Goal: Task Accomplishment & Management: Manage account settings

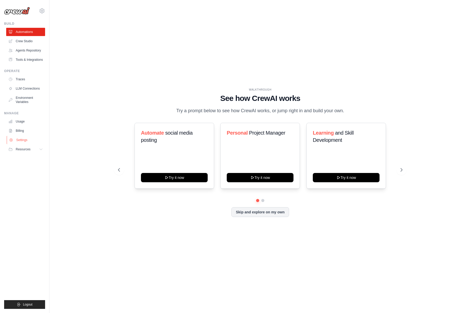
click at [23, 140] on link "Settings" at bounding box center [26, 140] width 39 height 8
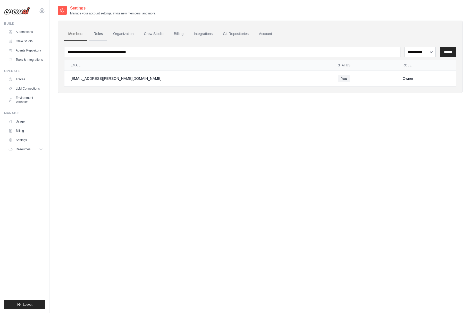
click at [102, 33] on link "Roles" at bounding box center [98, 34] width 18 height 14
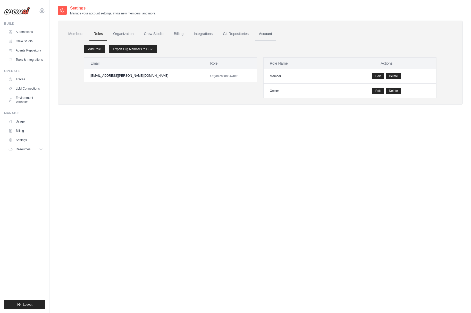
click at [267, 33] on link "Account" at bounding box center [265, 34] width 21 height 14
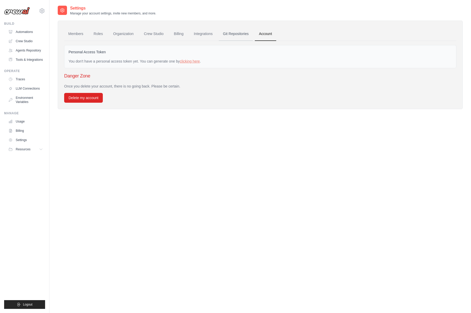
click at [231, 37] on link "Git Repositories" at bounding box center [236, 34] width 34 height 14
click at [238, 34] on link "Git Repositories" at bounding box center [236, 34] width 34 height 14
click at [203, 35] on link "Integrations" at bounding box center [202, 34] width 27 height 14
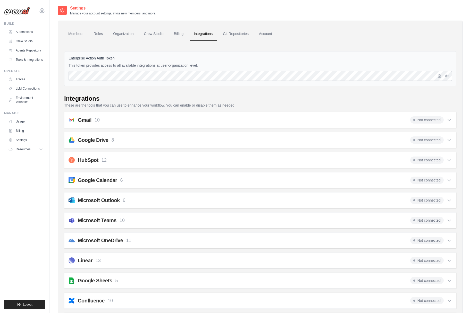
click at [132, 69] on div "Enterprise Action Auth Token This token provides access to all available integr…" at bounding box center [260, 68] width 392 height 35
click at [132, 63] on div "Enterprise Action Auth Token This token provides access to all available integr…" at bounding box center [260, 68] width 392 height 35
click at [99, 54] on div "Enterprise Action Auth Token This token provides access to all available integr…" at bounding box center [260, 68] width 392 height 35
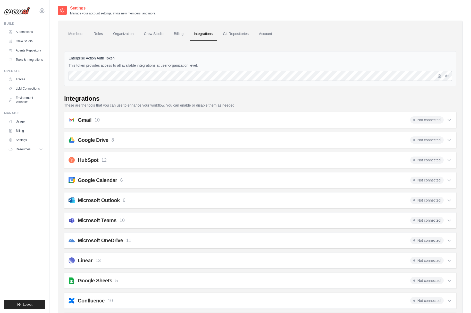
click at [120, 63] on p "This token provides access to all available integrations at user-organization l…" at bounding box center [259, 65] width 383 height 5
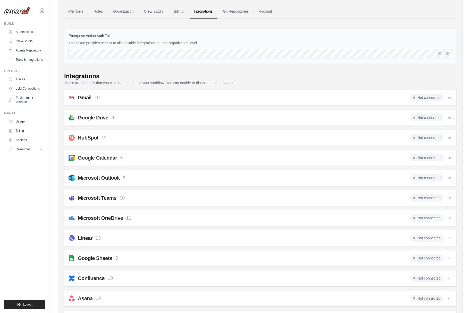
scroll to position [23, 0]
click at [439, 54] on icon "button" at bounding box center [439, 52] width 3 height 3
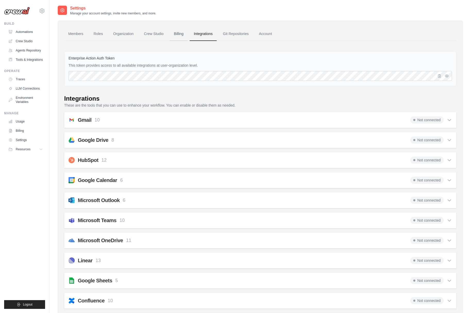
click at [182, 34] on link "Billing" at bounding box center [179, 34] width 18 height 14
click at [27, 84] on link "LLM Connections" at bounding box center [26, 88] width 39 height 8
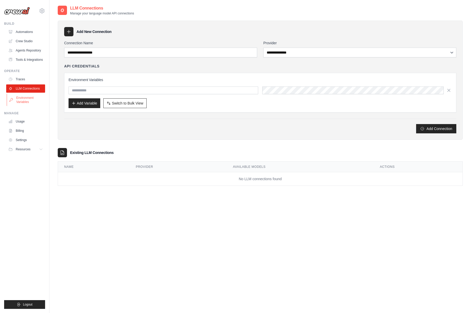
click at [24, 99] on link "Environment Variables" at bounding box center [26, 100] width 39 height 12
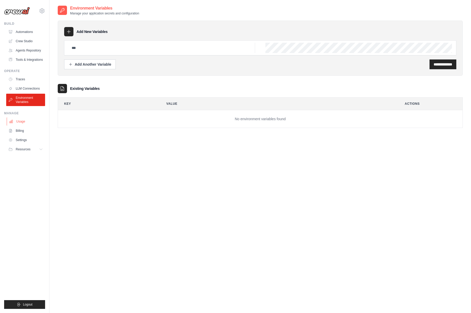
click at [23, 119] on link "Usage" at bounding box center [26, 121] width 39 height 8
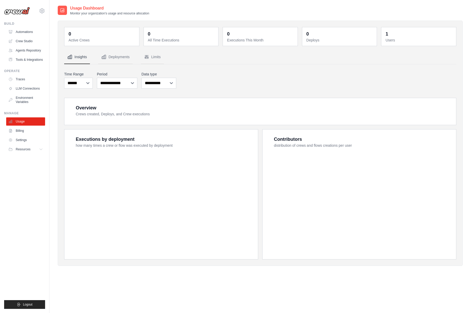
click at [22, 137] on link "Settings" at bounding box center [25, 140] width 39 height 8
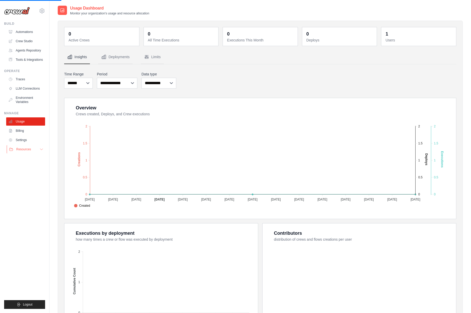
click at [44, 149] on button "Resources" at bounding box center [26, 149] width 39 height 8
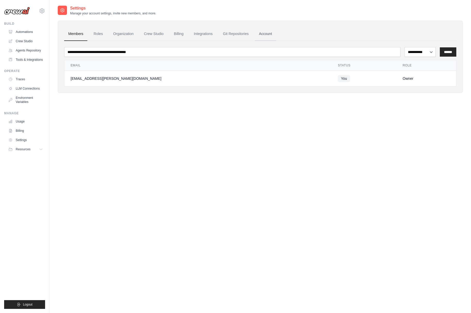
click at [261, 34] on link "Account" at bounding box center [265, 34] width 21 height 14
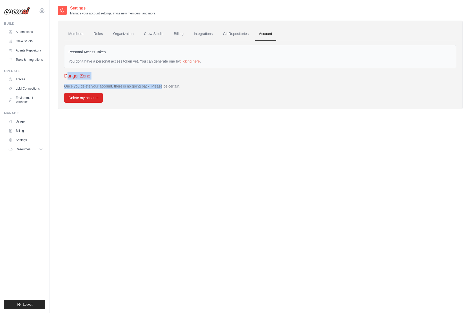
drag, startPoint x: 66, startPoint y: 76, endPoint x: 147, endPoint y: 88, distance: 81.6
click at [147, 88] on div "Danger Zone Once you delete your account, there is no going back. Please be cer…" at bounding box center [260, 87] width 392 height 30
click at [147, 88] on p "Once you delete your account, there is no going back. Please be certain." at bounding box center [260, 86] width 392 height 5
click at [191, 60] on link "clicking here" at bounding box center [190, 61] width 20 height 4
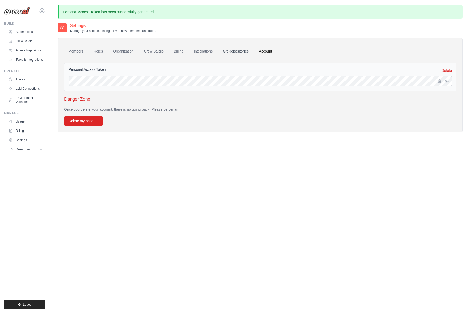
click at [229, 53] on link "Git Repositories" at bounding box center [236, 52] width 34 height 14
click at [200, 48] on link "Integrations" at bounding box center [202, 52] width 27 height 14
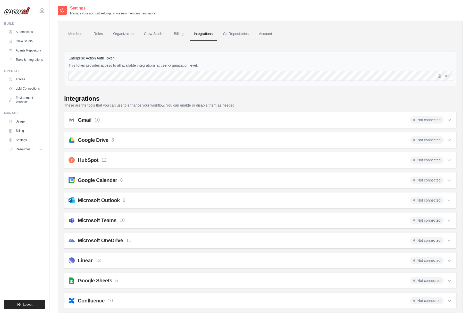
click at [437, 138] on span "Not connected" at bounding box center [426, 139] width 33 height 7
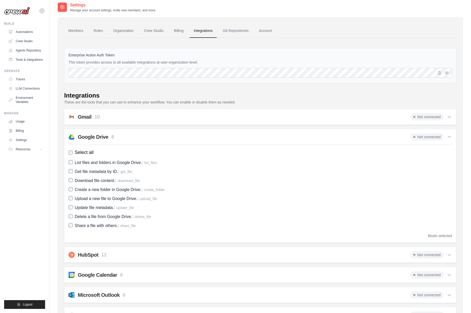
scroll to position [3, 0]
click at [245, 120] on div "Gmail 10 Not connected" at bounding box center [259, 116] width 383 height 7
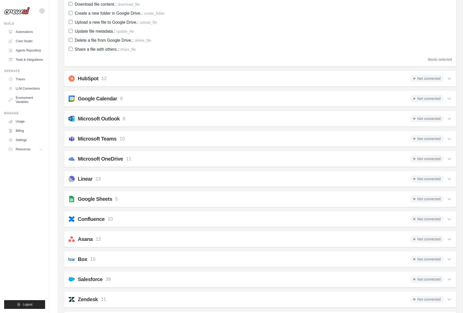
click at [243, 119] on div "Microsoft Outlook 6 Not connected" at bounding box center [259, 118] width 383 height 7
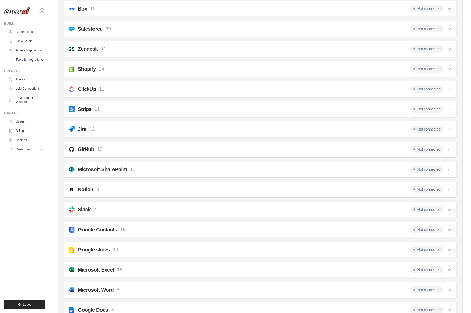
scroll to position [667, 0]
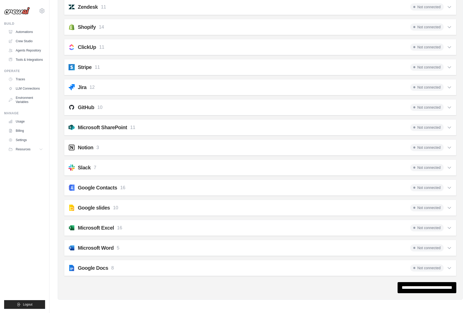
click at [209, 74] on div "Stripe 11 Not connected Select all Create a Customer: stripe_create_customer Ge…" at bounding box center [260, 67] width 392 height 16
click at [200, 70] on div "Stripe 11 Not connected" at bounding box center [259, 67] width 383 height 7
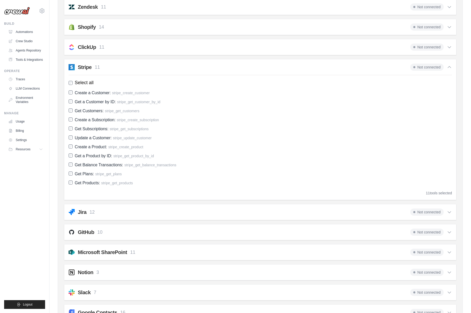
click at [429, 68] on span "Not connected" at bounding box center [426, 67] width 33 height 7
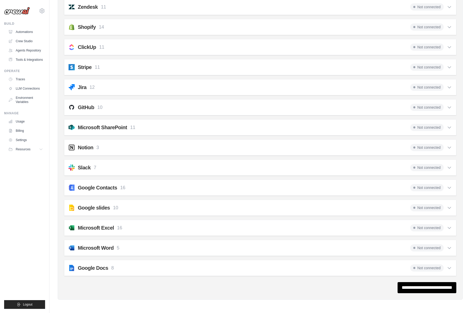
click at [429, 68] on span "Not connected" at bounding box center [426, 67] width 33 height 7
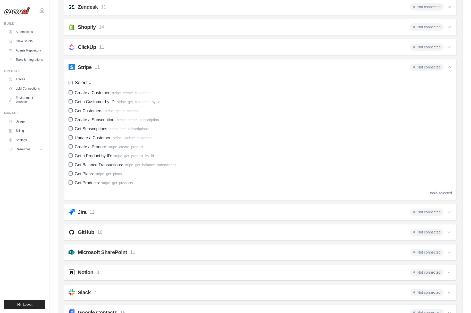
click at [429, 68] on span "Not connected" at bounding box center [426, 67] width 33 height 7
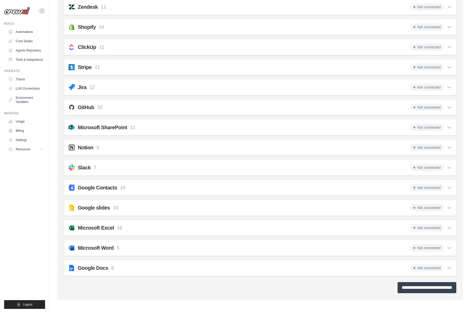
click at [404, 288] on input "**********" at bounding box center [426, 287] width 59 height 11
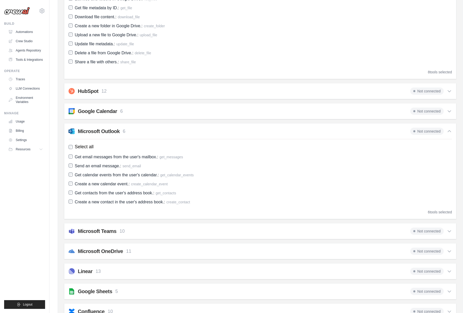
scroll to position [0, 0]
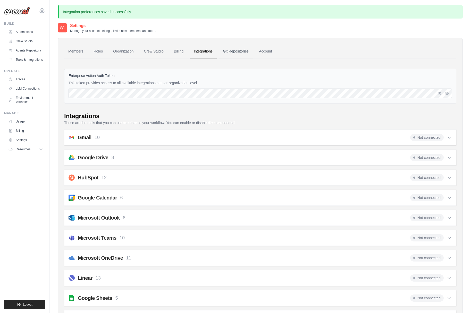
click at [236, 51] on link "Git Repositories" at bounding box center [236, 52] width 34 height 14
click at [267, 50] on link "Account" at bounding box center [265, 52] width 21 height 14
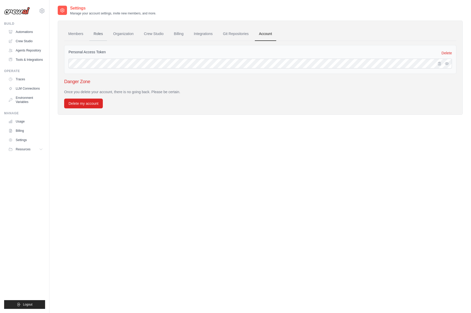
click at [94, 36] on link "Roles" at bounding box center [98, 34] width 18 height 14
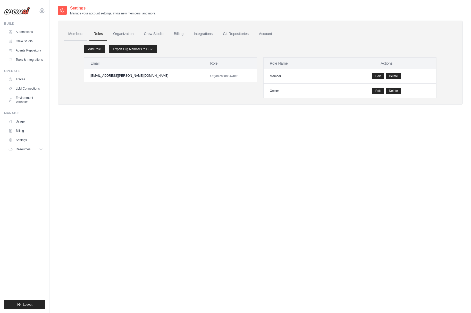
click at [74, 35] on link "Members" at bounding box center [75, 34] width 23 height 14
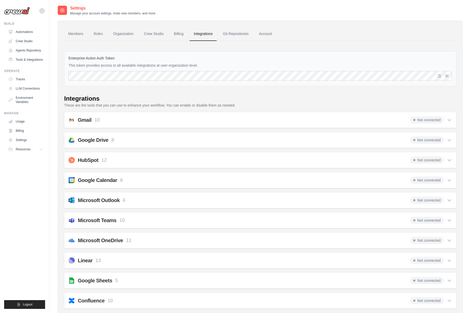
click at [451, 120] on div "Gmail 10 Not connected Select all Retrieve a list of messages.: fetch_emails Se…" at bounding box center [260, 120] width 392 height 16
click at [450, 120] on icon at bounding box center [448, 119] width 5 height 5
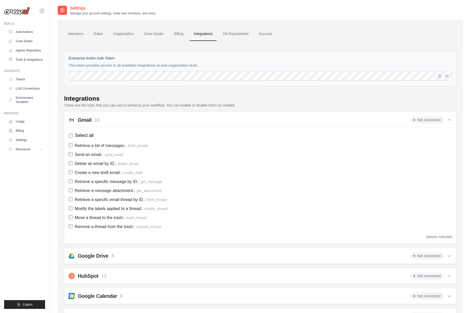
click at [450, 120] on icon at bounding box center [448, 119] width 5 height 5
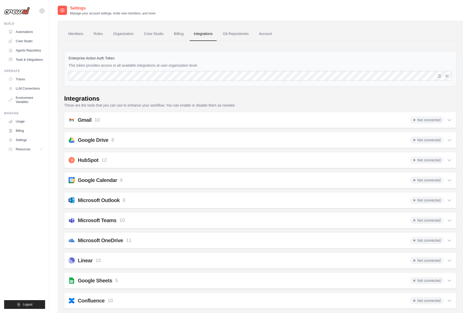
click at [250, 116] on div "Gmail 10 Not connected" at bounding box center [259, 119] width 383 height 7
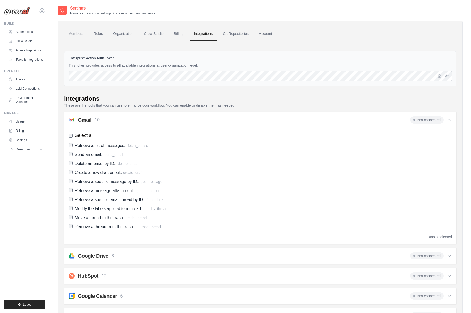
click at [250, 116] on div "Gmail 10 Not connected" at bounding box center [259, 119] width 383 height 7
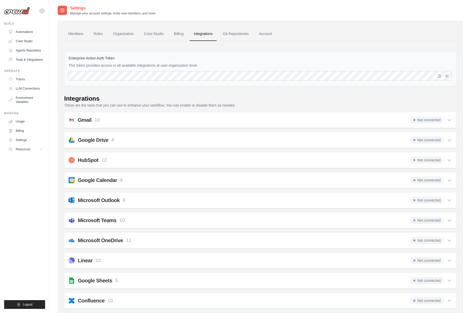
click at [220, 147] on div "Google Drive 8 Not connected Select all List files and folders in Google Drive.…" at bounding box center [260, 140] width 392 height 16
click at [220, 141] on div "Google Drive 8 Not connected" at bounding box center [259, 139] width 383 height 7
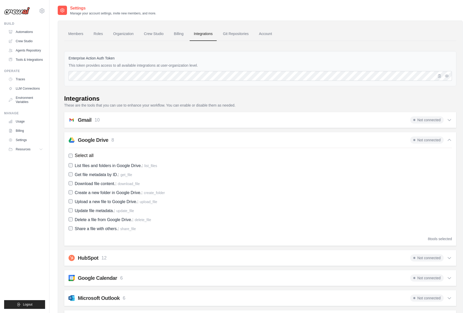
click at [220, 141] on div "Google Drive 8 Not connected" at bounding box center [259, 139] width 383 height 7
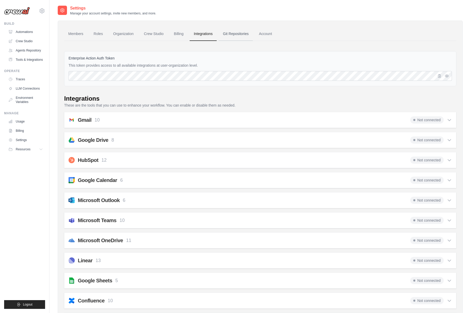
click at [229, 35] on link "Git Repositories" at bounding box center [236, 34] width 34 height 14
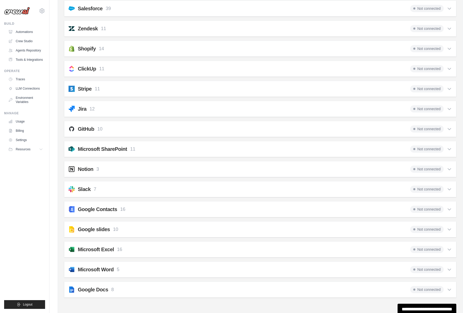
scroll to position [374, 0]
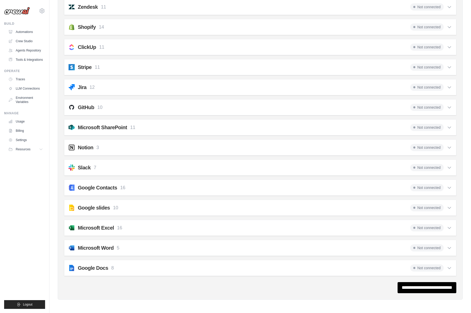
click at [152, 188] on div "Google Contacts 16 Not connected" at bounding box center [259, 187] width 383 height 7
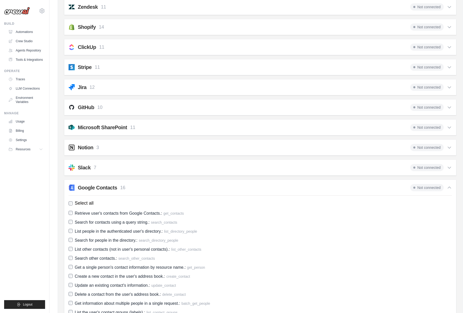
click at [158, 188] on div "Google Contacts 16 Not connected" at bounding box center [259, 187] width 383 height 7
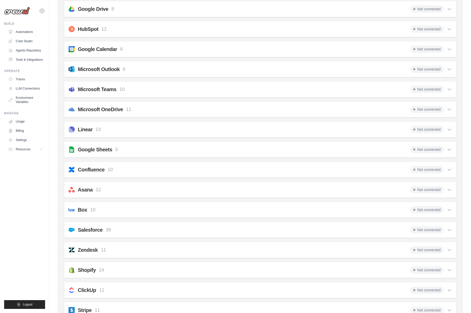
scroll to position [0, 0]
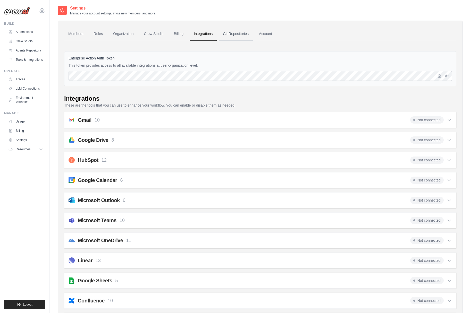
click at [228, 31] on link "Git Repositories" at bounding box center [236, 34] width 34 height 14
click at [267, 34] on link "Account" at bounding box center [265, 34] width 21 height 14
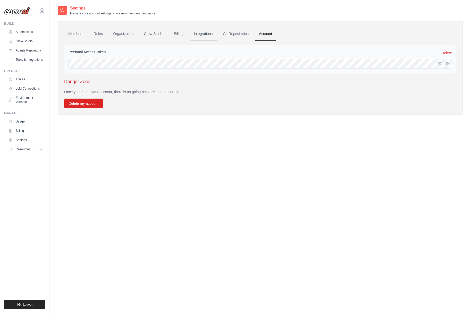
click at [203, 31] on link "Integrations" at bounding box center [202, 34] width 27 height 14
